Goal: Information Seeking & Learning: Learn about a topic

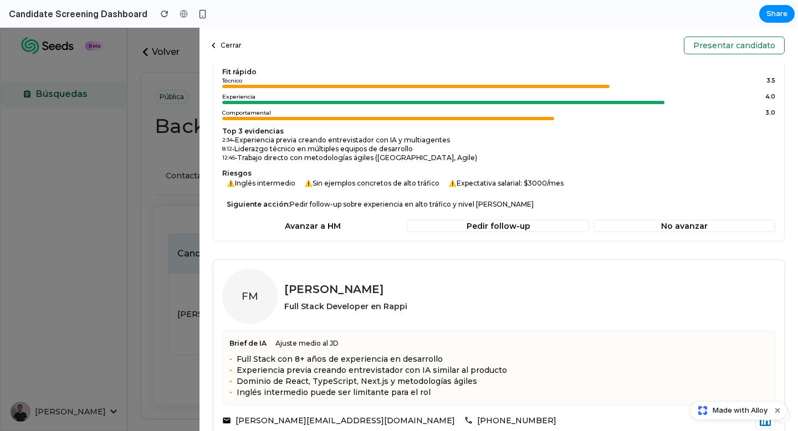
scroll to position [261, 0]
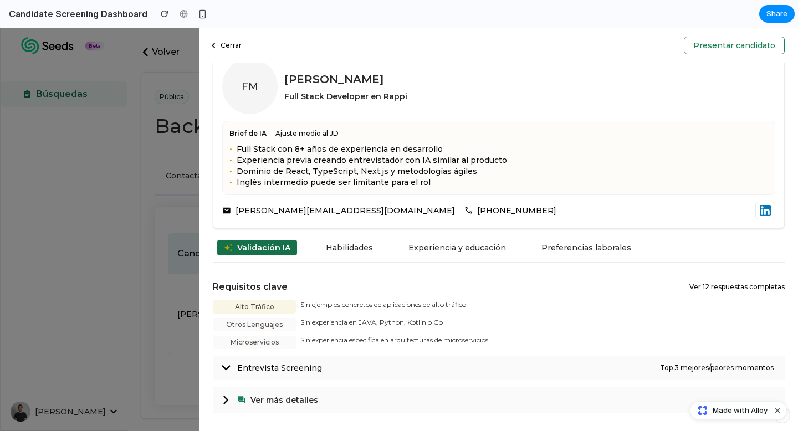
click at [315, 370] on span "Entrevista Screening" at bounding box center [448, 367] width 423 height 11
click at [248, 365] on span "Entrevista Screening" at bounding box center [448, 367] width 423 height 11
click at [340, 249] on div "Habilidades" at bounding box center [349, 248] width 60 height 16
click at [440, 248] on div "Experiencia y educación" at bounding box center [457, 248] width 111 height 16
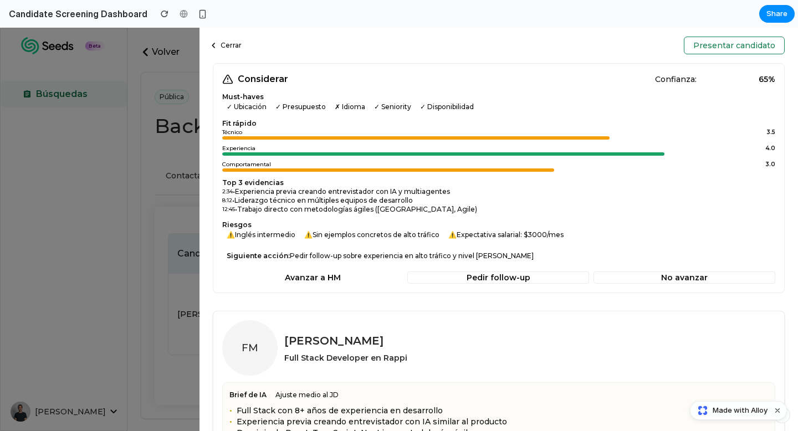
click at [228, 45] on button "Cerrar" at bounding box center [226, 45] width 44 height 13
